Goal: Information Seeking & Learning: Learn about a topic

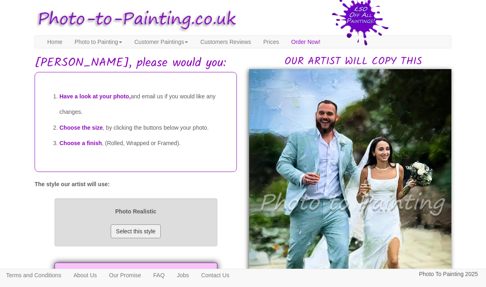
click at [144, 238] on button "Select this style" at bounding box center [136, 232] width 50 height 14
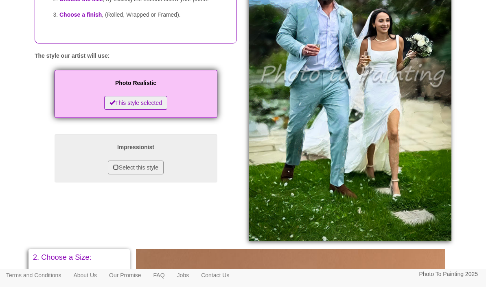
scroll to position [129, 0]
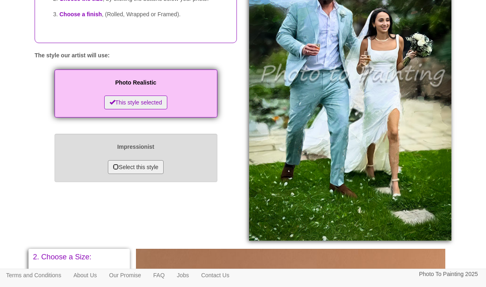
click at [145, 174] on button "Select this style" at bounding box center [136, 167] width 56 height 14
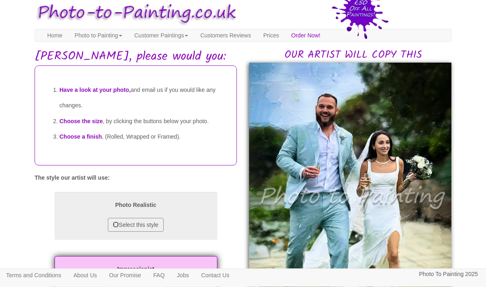
scroll to position [0, 0]
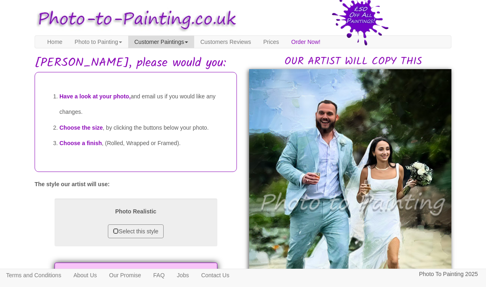
click at [184, 40] on link "Customer Paintings" at bounding box center [161, 42] width 66 height 12
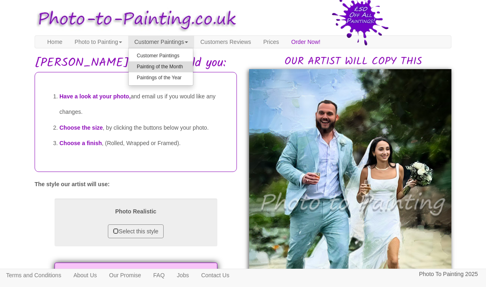
click at [187, 61] on link "Painting of the Month" at bounding box center [161, 66] width 64 height 11
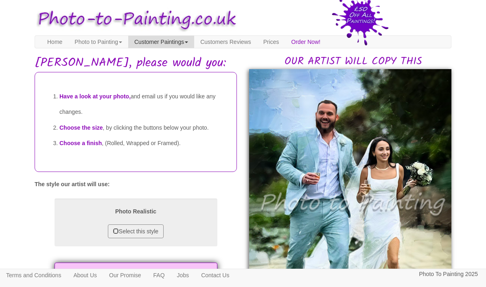
click at [190, 46] on link "Customer Paintings" at bounding box center [161, 42] width 66 height 12
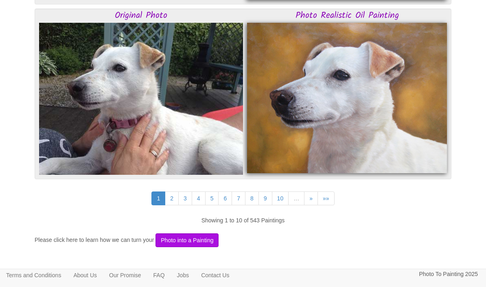
scroll to position [2124, 0]
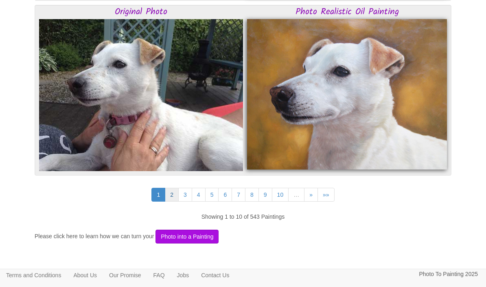
click at [170, 191] on link "2" at bounding box center [172, 195] width 14 height 14
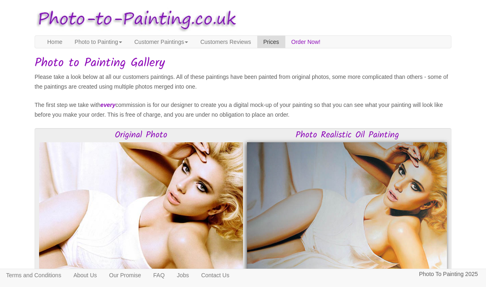
click at [285, 41] on link "Prices" at bounding box center [271, 42] width 28 height 12
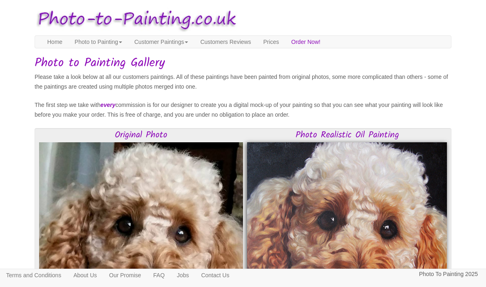
scroll to position [2157, 0]
